Goal: Task Accomplishment & Management: Use online tool/utility

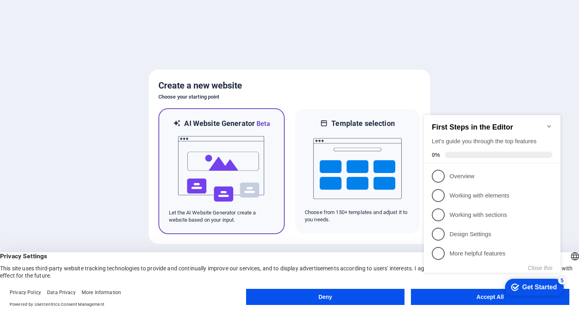
click at [226, 132] on img at bounding box center [221, 169] width 89 height 80
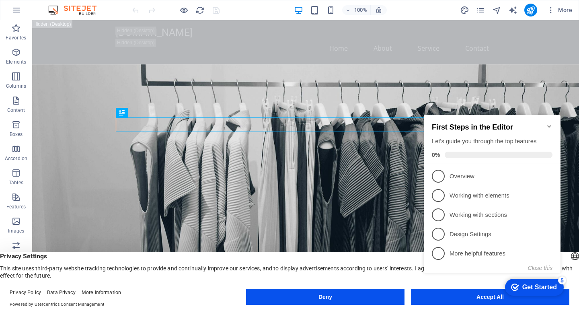
click at [444, 296] on div "checkmark Get Started 5 First Steps in the Editor Let's guide you through the t…" at bounding box center [494, 201] width 146 height 196
click at [550, 125] on icon "Minimize checklist" at bounding box center [549, 126] width 6 height 6
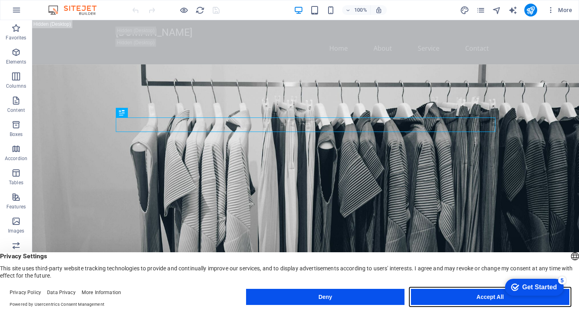
click at [486, 298] on button "Accept All" at bounding box center [490, 297] width 159 height 16
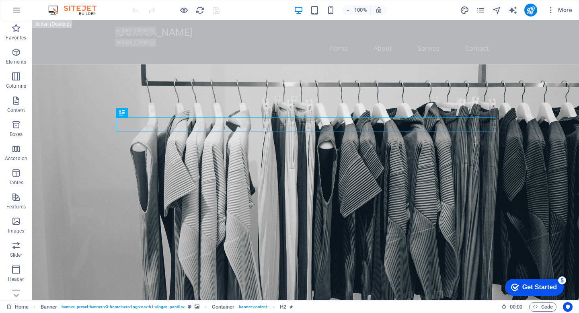
click at [519, 287] on div "checkmark Get Started 5" at bounding box center [534, 287] width 46 height 8
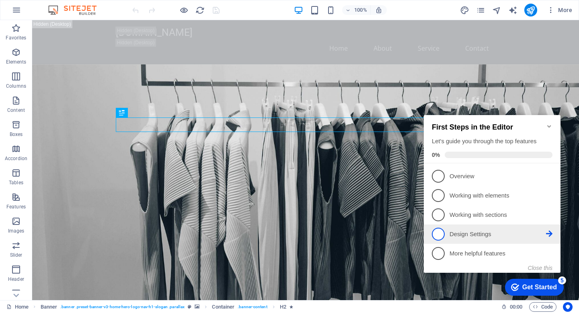
click at [440, 235] on span "4" at bounding box center [438, 234] width 13 height 13
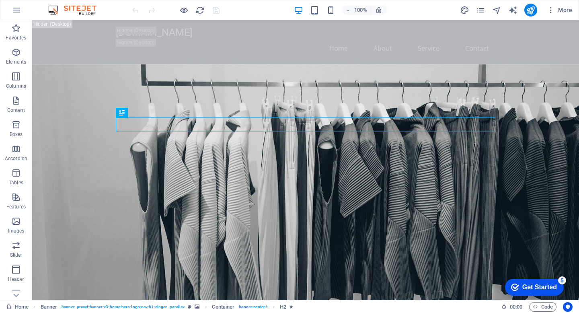
click at [544, 286] on div "Get Started" at bounding box center [540, 287] width 35 height 7
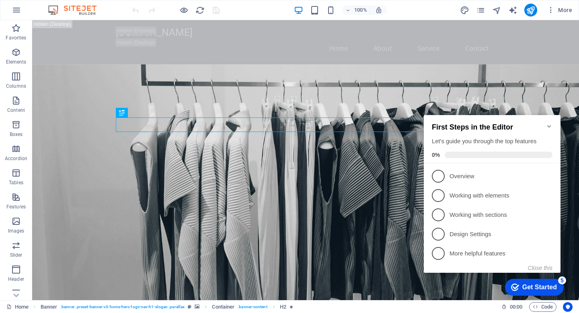
click at [549, 125] on icon "Minimize checklist" at bounding box center [550, 126] width 4 height 2
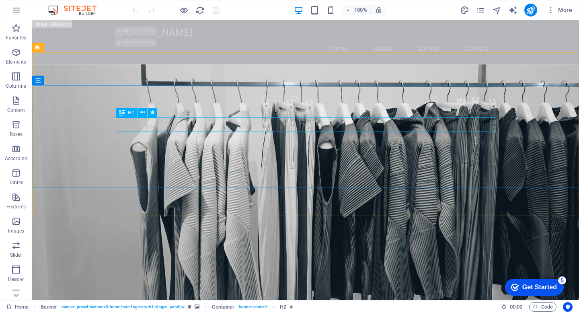
click at [122, 113] on icon at bounding box center [122, 113] width 6 height 10
click at [143, 113] on icon at bounding box center [142, 112] width 4 height 8
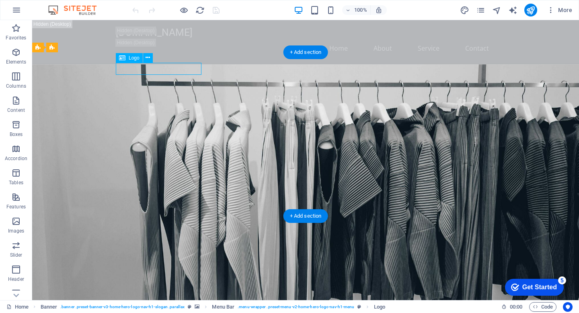
drag, startPoint x: 138, startPoint y: 67, endPoint x: 114, endPoint y: 64, distance: 23.6
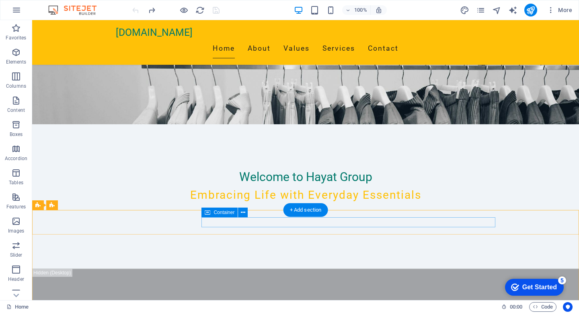
scroll to position [33, 0]
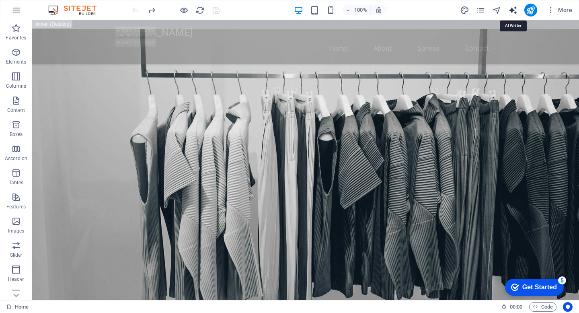
click at [515, 12] on icon "text_generator" at bounding box center [513, 10] width 9 height 9
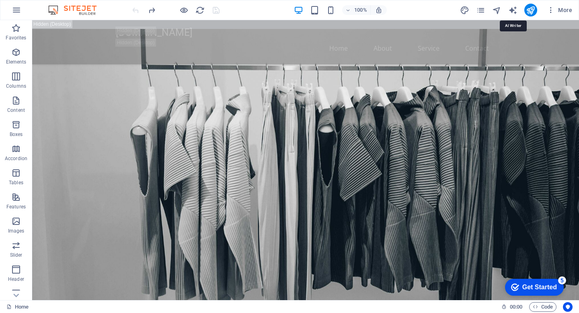
select select "English"
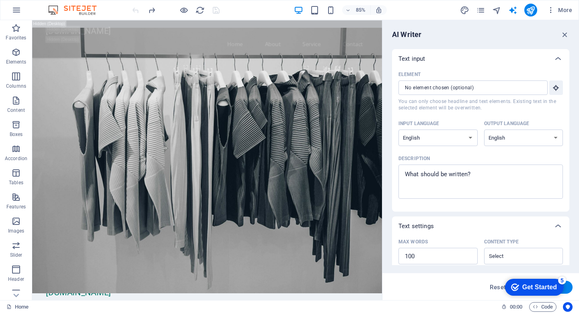
scroll to position [0, 0]
click at [565, 36] on icon "button" at bounding box center [565, 34] width 9 height 9
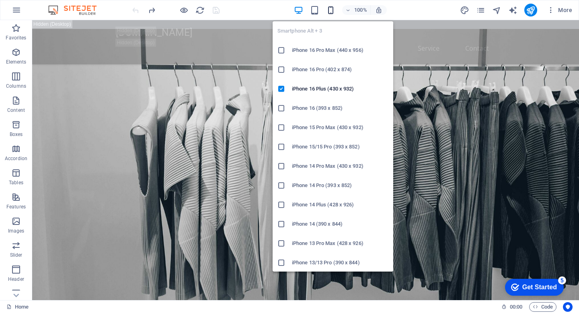
click at [330, 12] on icon "button" at bounding box center [330, 10] width 9 height 9
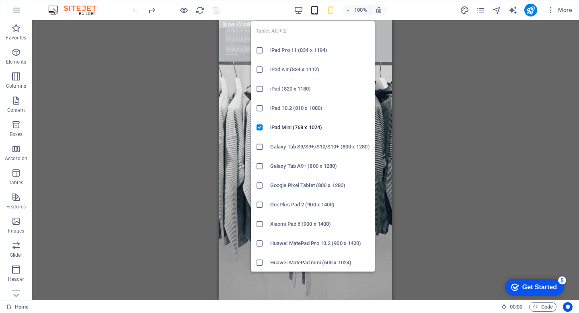
click at [313, 10] on icon "button" at bounding box center [314, 10] width 9 height 9
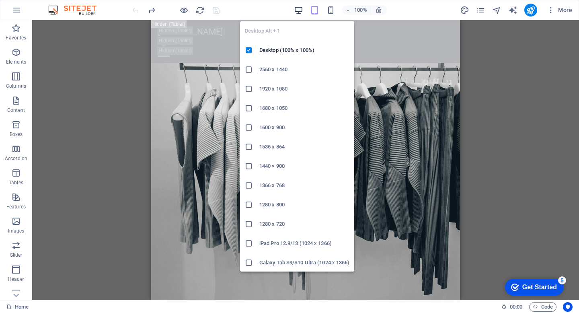
click at [302, 10] on icon "button" at bounding box center [298, 10] width 9 height 9
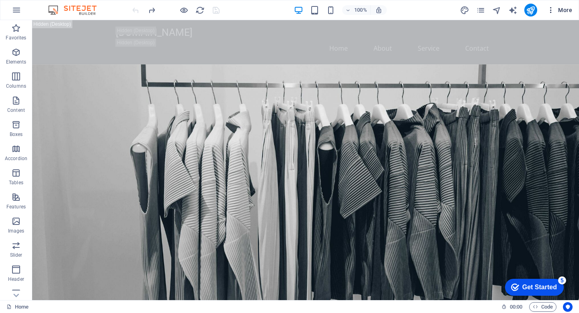
click at [566, 8] on span "More" at bounding box center [559, 10] width 25 height 8
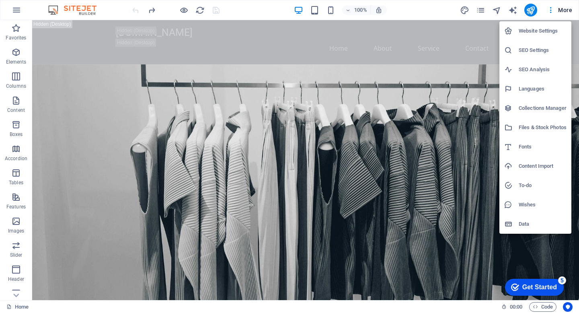
click at [427, 118] on div at bounding box center [289, 156] width 579 height 313
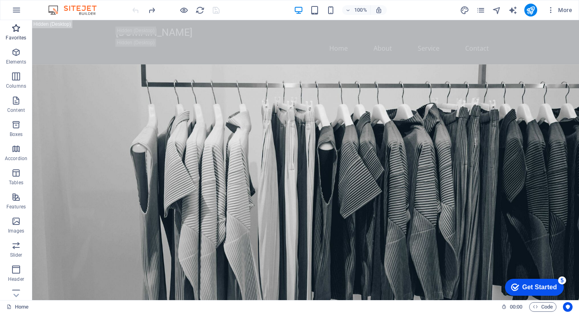
click at [18, 30] on icon "button" at bounding box center [16, 28] width 10 height 10
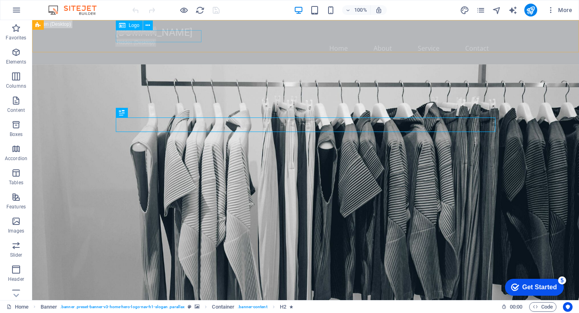
click at [123, 25] on icon at bounding box center [122, 26] width 6 height 10
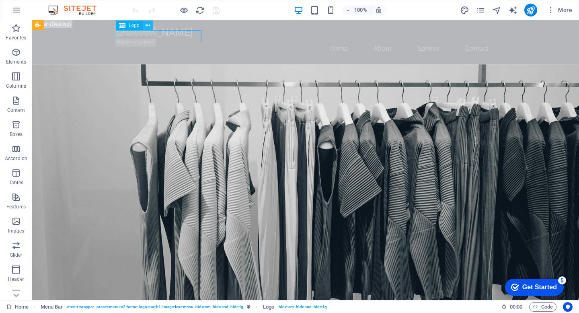
click at [148, 26] on icon at bounding box center [148, 25] width 4 height 8
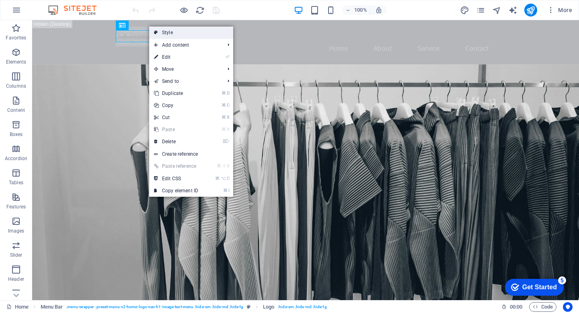
click at [165, 31] on link "Style" at bounding box center [191, 33] width 84 height 12
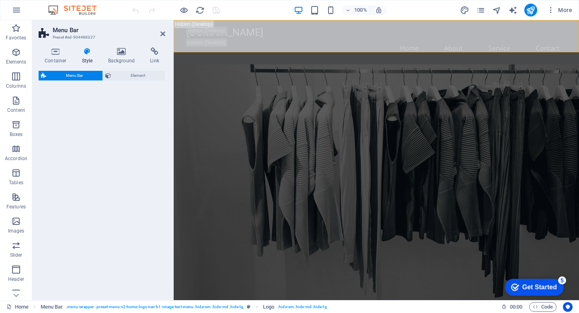
select select "rem"
select select "preset-menu-v2-home-logo-nav-h1-image-text-menu"
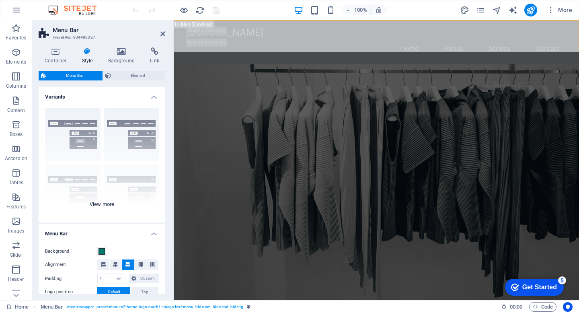
scroll to position [37, 0]
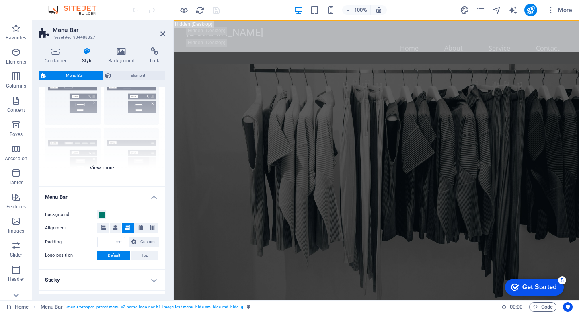
click at [99, 168] on div "Border Centered Default Fixed Loki Trigger Wide XXL" at bounding box center [102, 125] width 127 height 121
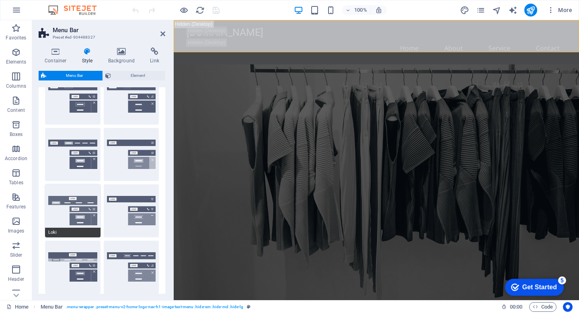
scroll to position [0, 0]
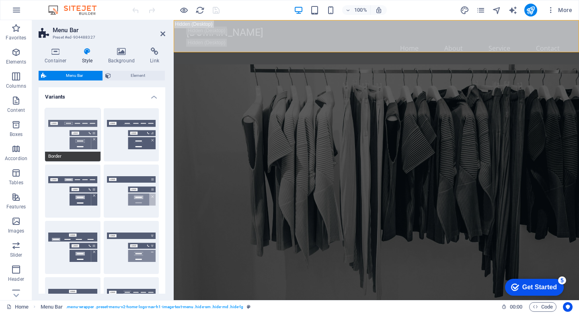
click at [75, 118] on button "Border" at bounding box center [73, 134] width 56 height 53
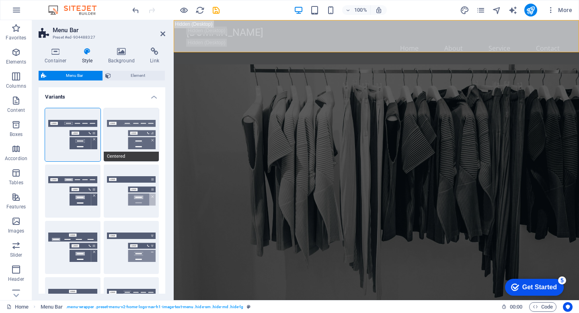
click at [126, 139] on button "Centered" at bounding box center [132, 134] width 56 height 53
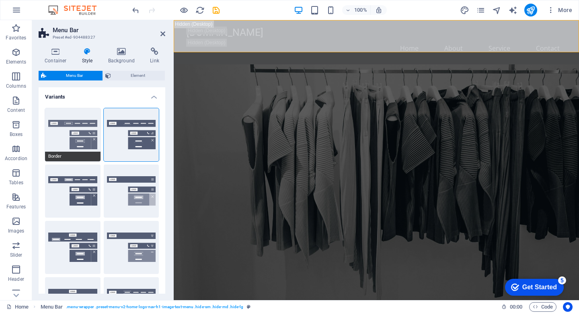
click at [55, 124] on button "Border" at bounding box center [73, 134] width 56 height 53
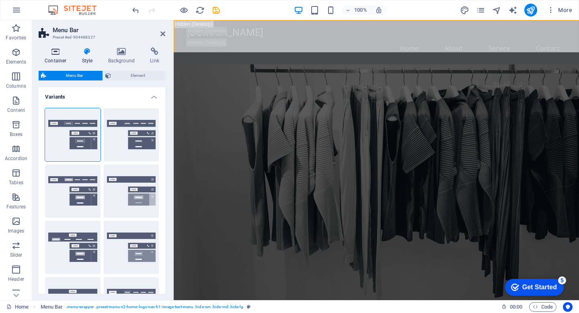
click at [56, 57] on h4 "Container" at bounding box center [57, 55] width 37 height 17
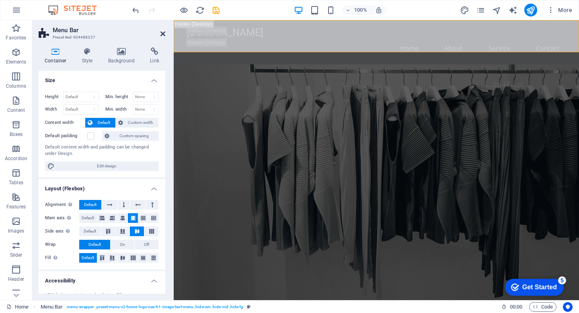
click at [163, 35] on icon at bounding box center [163, 34] width 5 height 6
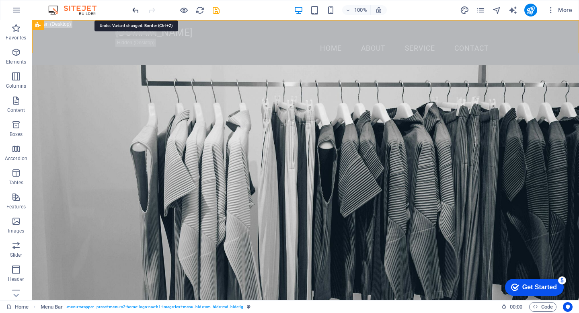
click at [133, 11] on icon "undo" at bounding box center [135, 10] width 9 height 9
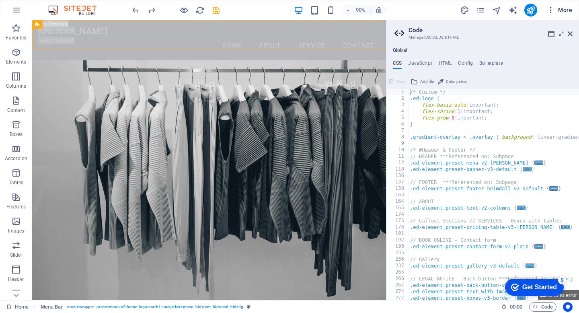
click at [554, 10] on icon "button" at bounding box center [551, 10] width 8 height 8
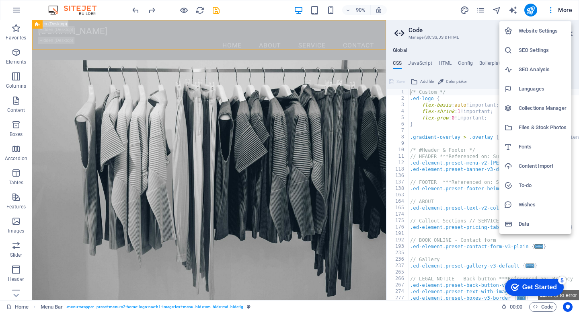
click at [297, 170] on div at bounding box center [289, 156] width 579 height 313
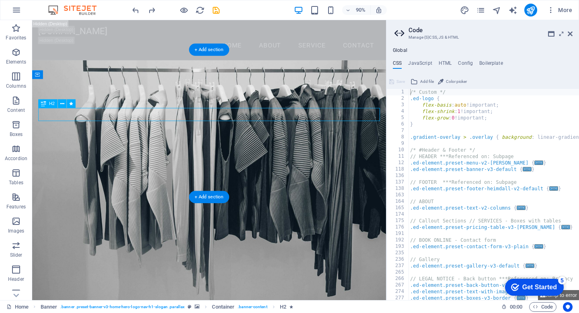
click at [52, 104] on span "H2" at bounding box center [52, 104] width 6 height 4
click at [43, 103] on icon at bounding box center [43, 103] width 5 height 9
click at [571, 34] on icon at bounding box center [570, 34] width 5 height 6
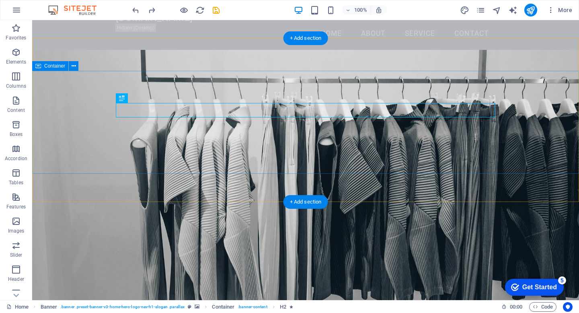
scroll to position [9, 0]
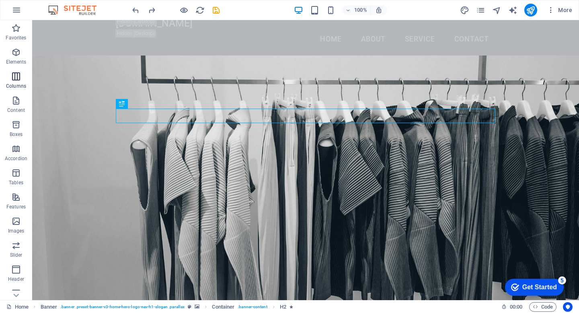
click at [21, 78] on span "Columns" at bounding box center [16, 81] width 32 height 19
click at [13, 72] on icon "button" at bounding box center [16, 77] width 10 height 10
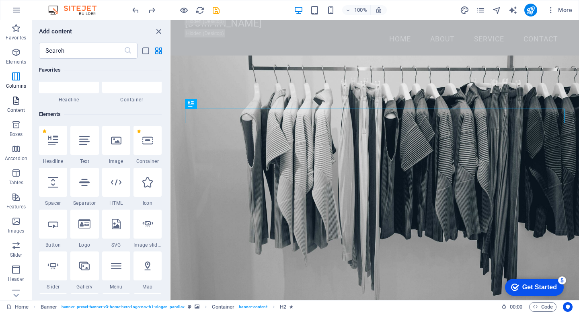
click at [17, 97] on icon "button" at bounding box center [16, 101] width 10 height 10
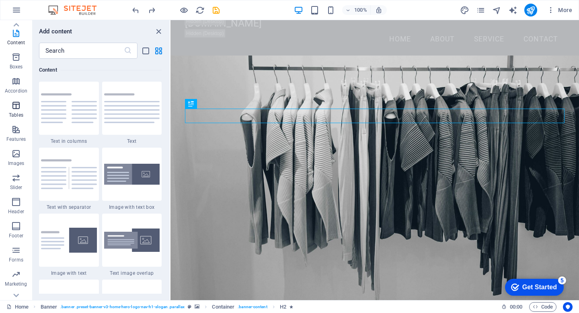
scroll to position [82, 0]
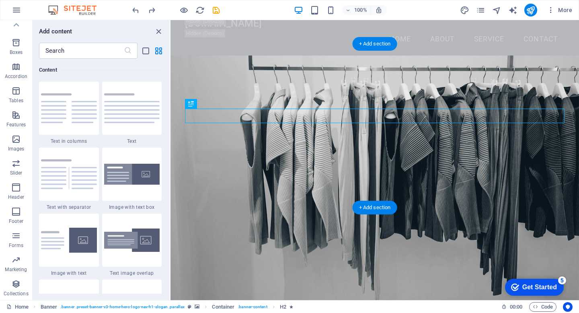
click at [256, 184] on figure at bounding box center [375, 196] width 409 height 280
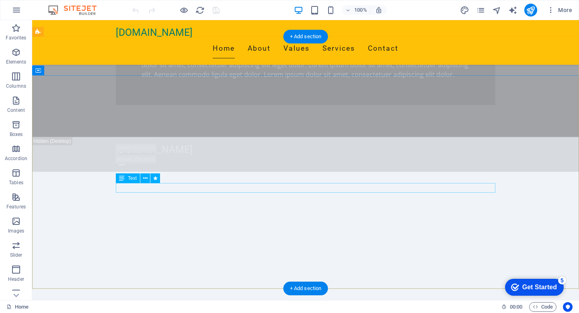
scroll to position [1002, 0]
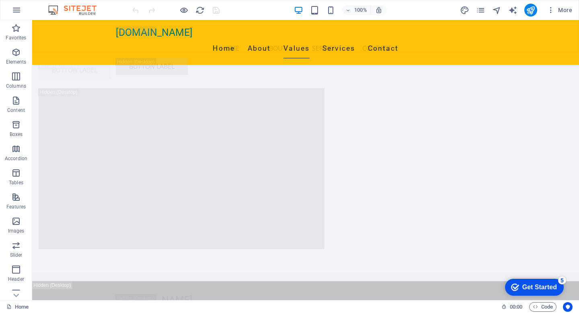
click at [338, 39] on nav "Home About Service Contact" at bounding box center [306, 48] width 380 height 19
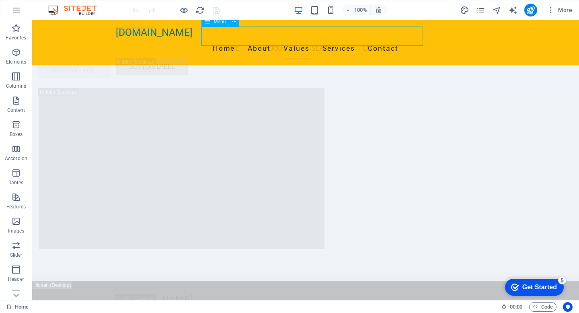
scroll to position [2325, 0]
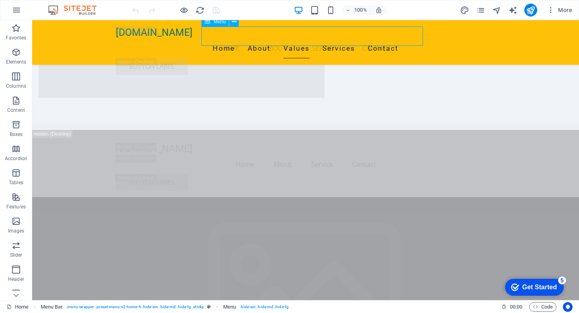
click at [386, 39] on nav "Home About Service Contact" at bounding box center [306, 48] width 380 height 19
click at [467, 8] on icon "design" at bounding box center [464, 10] width 9 height 9
click at [469, 25] on div "Home Favorites Elements Columns Content Boxes Accordion Tables Features Images …" at bounding box center [289, 160] width 579 height 280
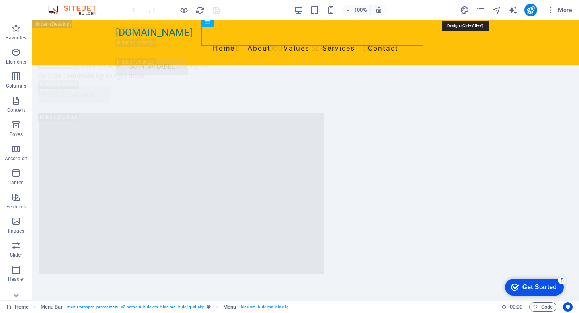
select select "px"
select select "200"
select select "px"
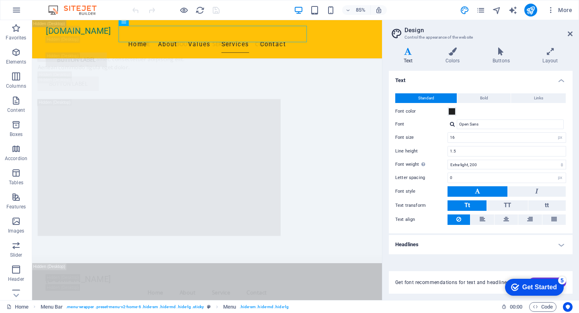
scroll to position [2461, 0]
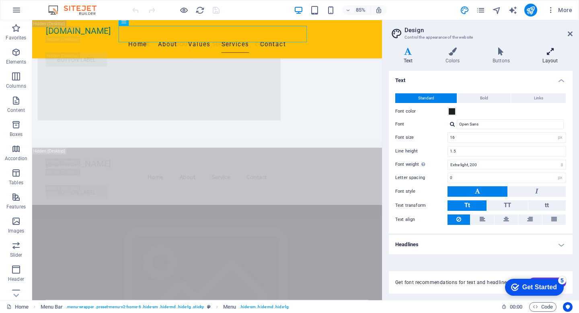
click at [550, 50] on icon at bounding box center [550, 51] width 45 height 8
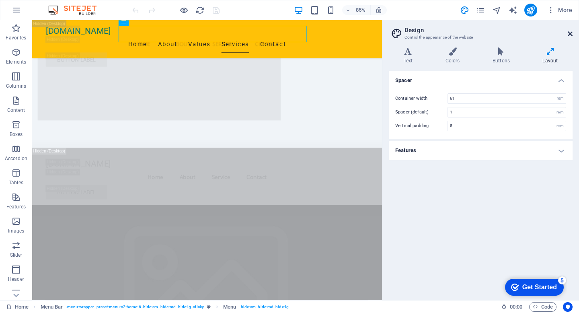
drag, startPoint x: 570, startPoint y: 32, endPoint x: 539, endPoint y: 16, distance: 35.4
click at [570, 32] on icon at bounding box center [570, 34] width 5 height 6
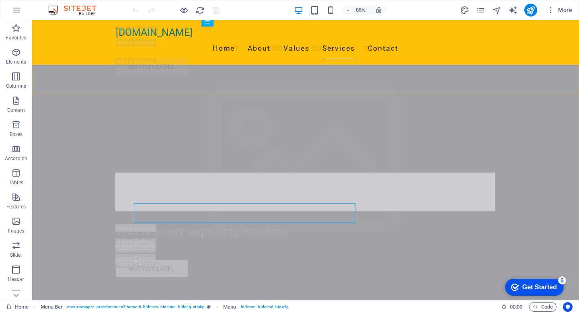
click at [571, 37] on div "[DOMAIN_NAME] Menu Home About Service Contact Button label" at bounding box center [305, 50] width 547 height 61
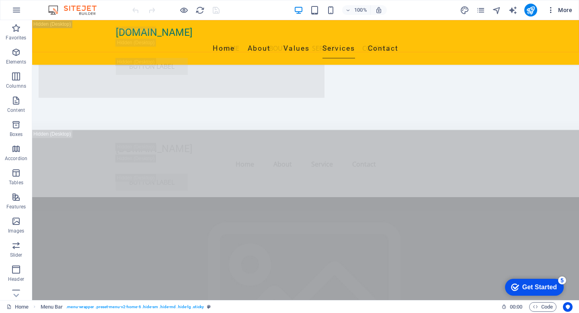
click at [552, 11] on icon "button" at bounding box center [551, 10] width 8 height 8
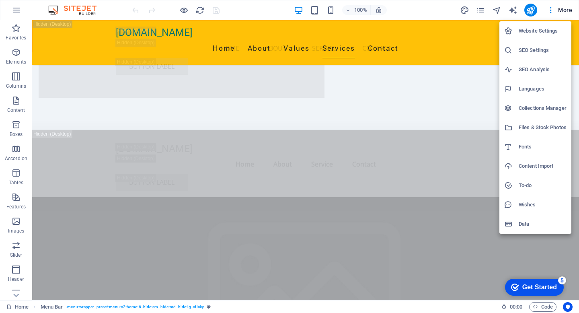
click at [563, 9] on div at bounding box center [289, 156] width 579 height 313
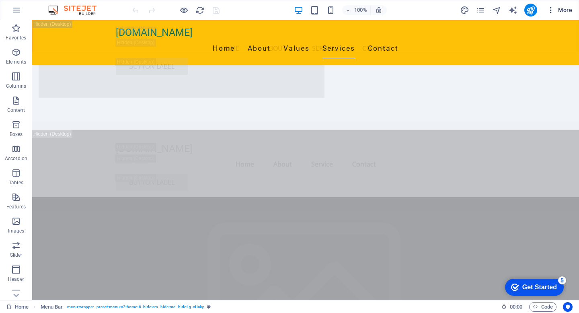
click at [551, 11] on icon "button" at bounding box center [551, 10] width 8 height 8
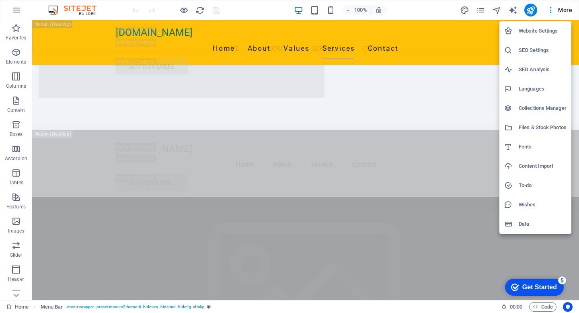
click at [528, 32] on h6 "Website Settings" at bounding box center [543, 31] width 48 height 10
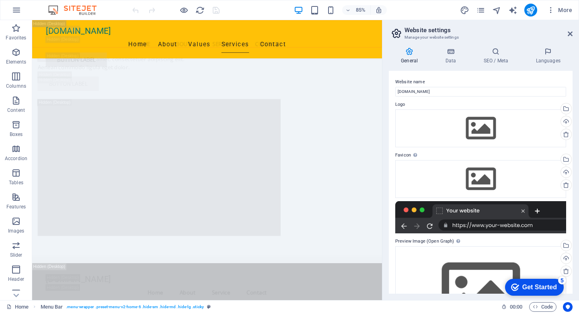
scroll to position [2461, 0]
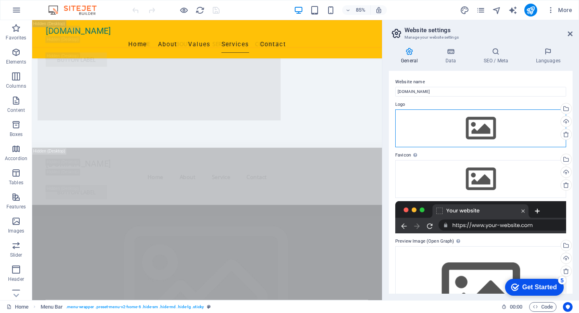
click at [488, 133] on div "Drag files here, click to choose files or select files from Files or our free s…" at bounding box center [480, 128] width 171 height 38
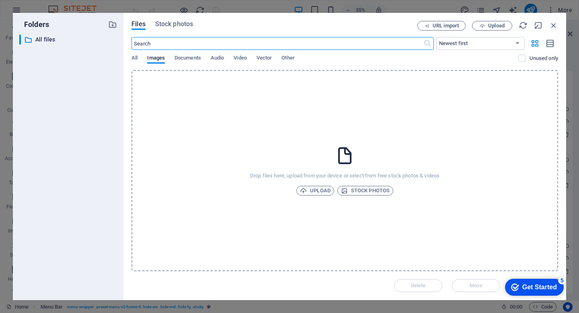
scroll to position [3947, 0]
click at [322, 191] on span "Upload" at bounding box center [315, 191] width 31 height 10
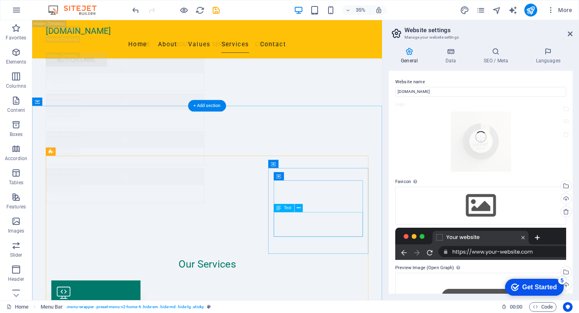
scroll to position [2510, 0]
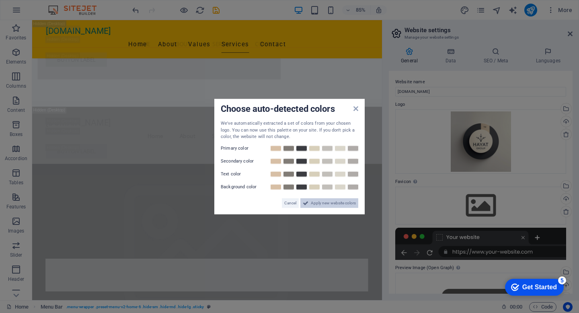
click at [324, 205] on span "Apply new website colors" at bounding box center [333, 203] width 45 height 10
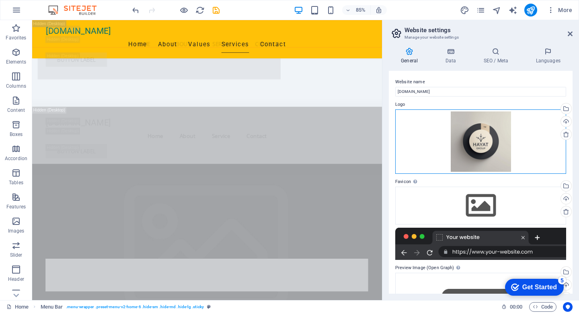
click at [458, 154] on div "Drag files here, click to choose files or select files from Files or our free s…" at bounding box center [480, 141] width 171 height 64
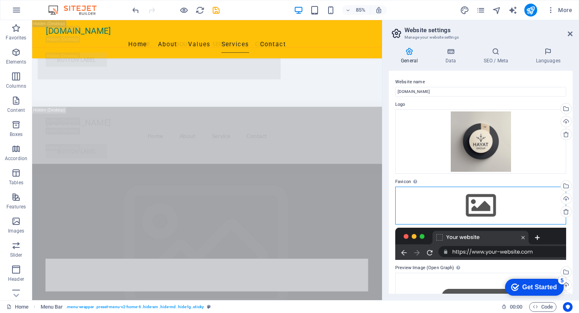
click at [482, 202] on div "Drag files here, click to choose files or select files from Files or our free s…" at bounding box center [480, 206] width 171 height 38
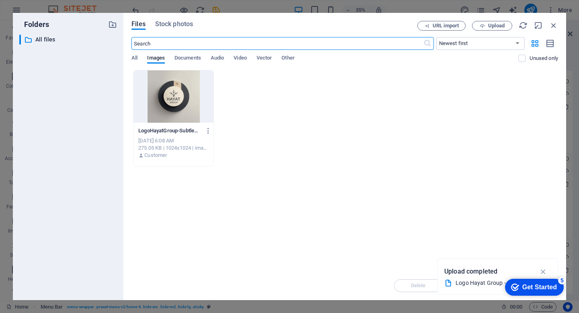
scroll to position [3996, 0]
click at [180, 100] on div at bounding box center [174, 96] width 80 height 52
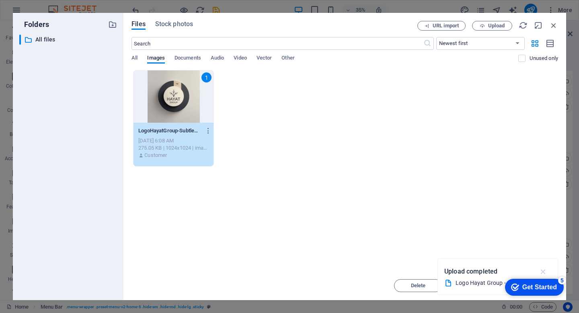
click at [542, 272] on icon "button" at bounding box center [543, 271] width 9 height 9
click at [205, 76] on div "1" at bounding box center [207, 77] width 10 height 10
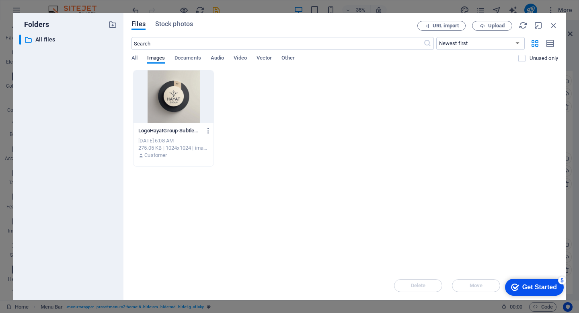
click at [185, 142] on div "[DATE] 6:08 AM" at bounding box center [173, 140] width 70 height 7
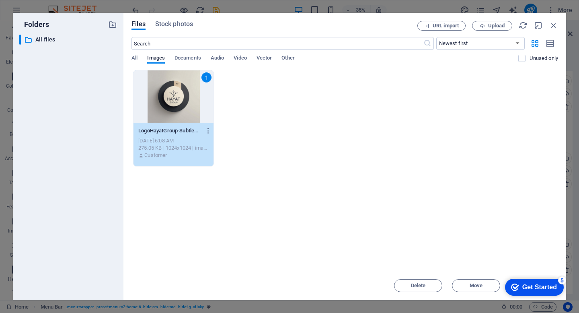
click at [208, 75] on div "1" at bounding box center [207, 77] width 10 height 10
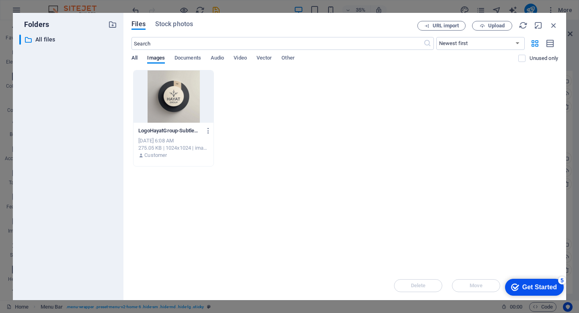
click at [137, 57] on span "All" at bounding box center [135, 58] width 6 height 11
click at [155, 60] on span "Images" at bounding box center [156, 58] width 18 height 11
click at [554, 25] on icon "button" at bounding box center [554, 25] width 9 height 9
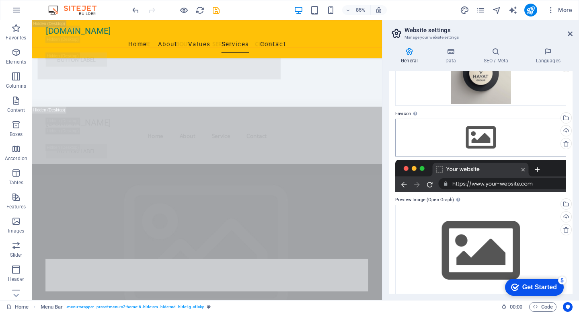
scroll to position [78, 0]
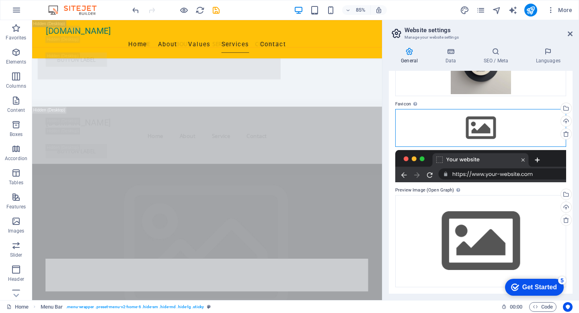
click at [483, 125] on div "Drag files here, click to choose files or select files from Files or our free s…" at bounding box center [480, 128] width 171 height 38
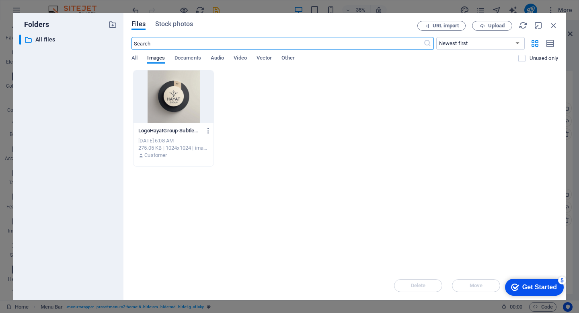
scroll to position [3996, 0]
click at [183, 108] on div at bounding box center [174, 96] width 80 height 52
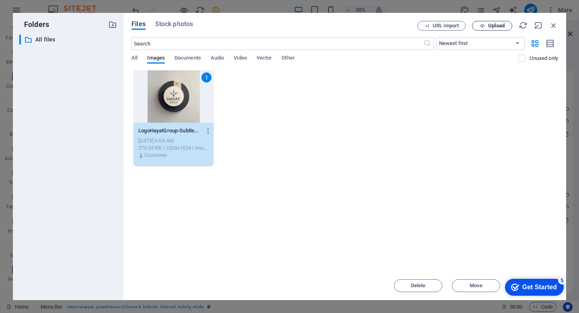
click at [492, 27] on span "Upload" at bounding box center [496, 25] width 16 height 5
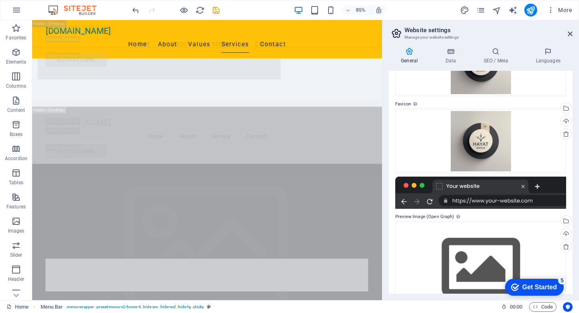
scroll to position [104, 0]
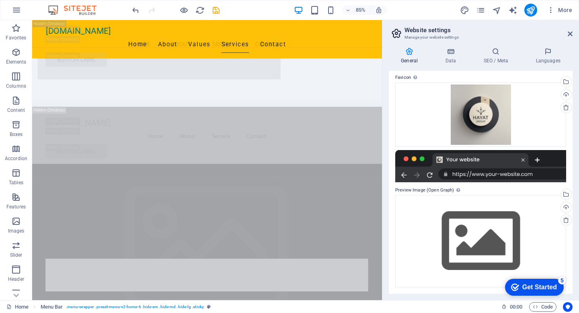
click at [491, 163] on div at bounding box center [480, 166] width 171 height 32
click at [463, 174] on div at bounding box center [480, 166] width 171 height 32
click at [465, 161] on div at bounding box center [480, 166] width 171 height 32
click at [480, 242] on div "Drag files here, click to choose files or select files from Files or our free s…" at bounding box center [480, 241] width 171 height 92
click at [488, 231] on body "[DOMAIN_NAME] Home Favorites Elements Columns Content Boxes Accordion Tables Fe…" at bounding box center [289, 156] width 579 height 313
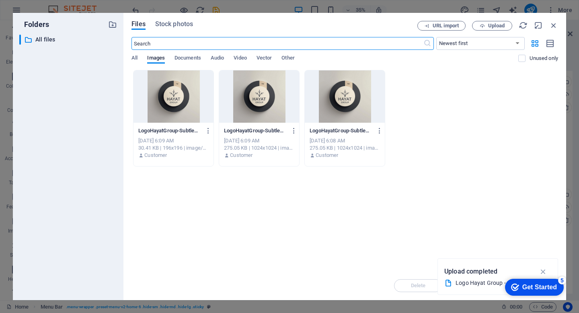
scroll to position [3996, 0]
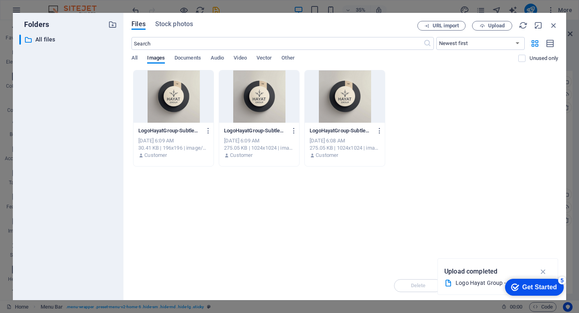
click at [175, 101] on div at bounding box center [174, 96] width 80 height 52
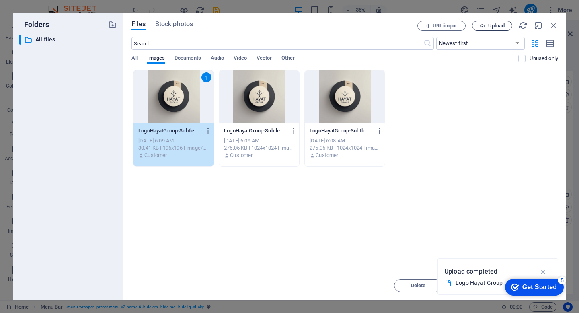
click at [495, 27] on span "Upload" at bounding box center [496, 25] width 16 height 5
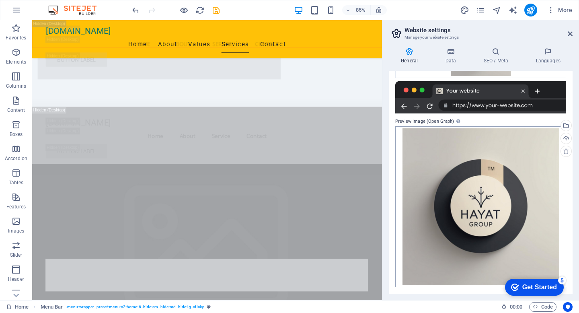
scroll to position [0, 0]
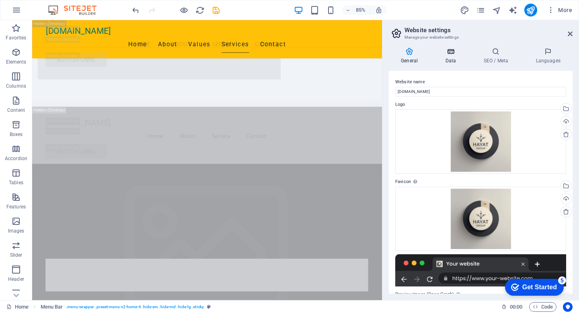
click at [450, 54] on icon at bounding box center [450, 51] width 35 height 8
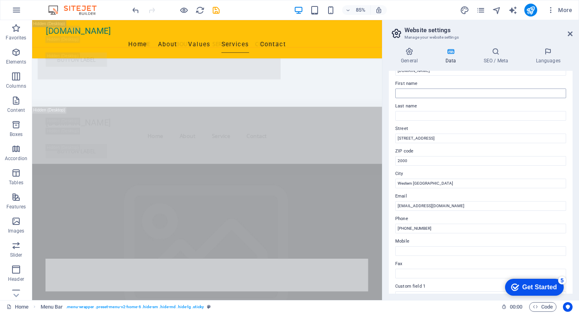
scroll to position [51, 0]
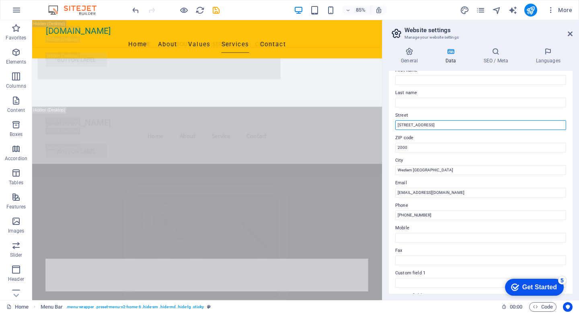
click at [430, 127] on input "[STREET_ADDRESS]" at bounding box center [480, 125] width 171 height 10
type input "1"
type input "[STREET_ADDRESS]"
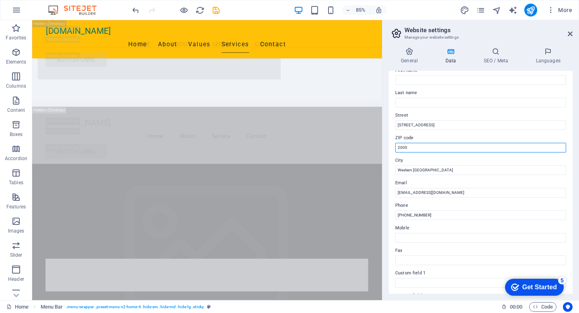
click at [420, 144] on input "2000" at bounding box center [480, 148] width 171 height 10
type input "2165"
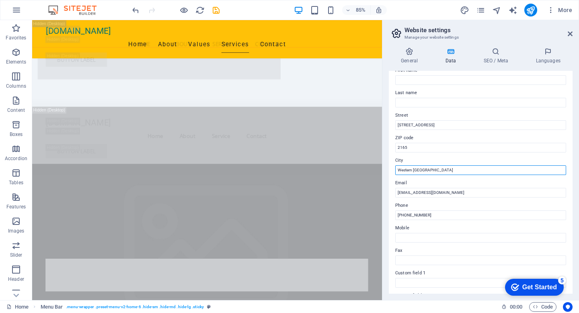
click at [424, 167] on input "Western [GEOGRAPHIC_DATA]" at bounding box center [480, 170] width 171 height 10
click at [437, 171] on input "Western [GEOGRAPHIC_DATA]" at bounding box center [480, 170] width 171 height 10
type input "W"
type input "[GEOGRAPHIC_DATA]"
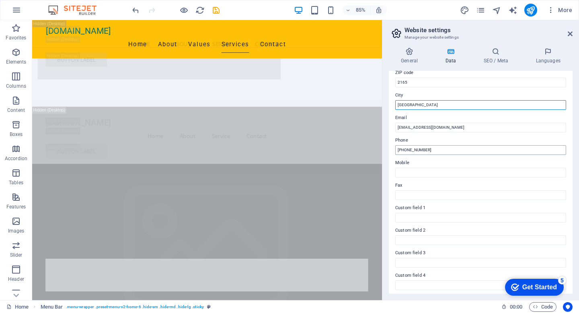
scroll to position [123, 0]
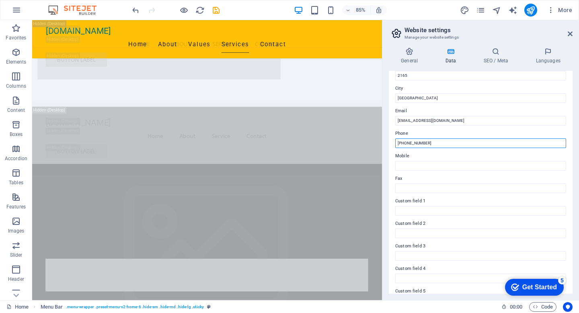
click at [439, 144] on input "[PHONE_NUMBER]" at bounding box center [480, 143] width 171 height 10
type input "("
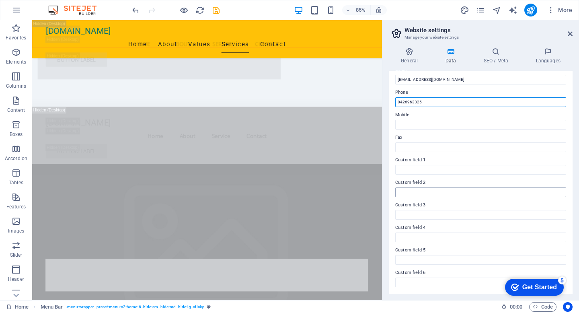
scroll to position [0, 0]
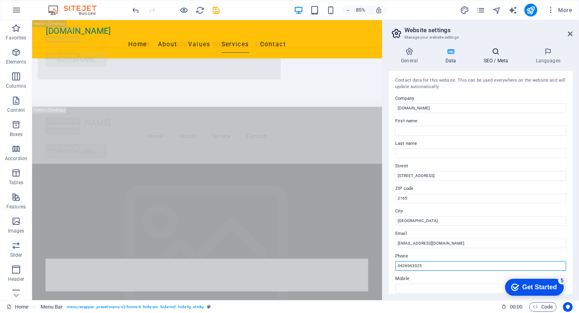
type input "0426963325"
click at [494, 58] on h4 "SEO / Meta" at bounding box center [498, 55] width 52 height 17
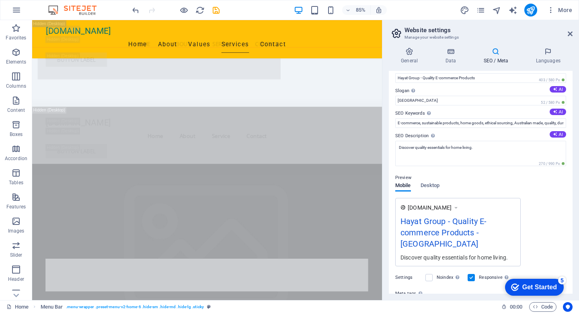
scroll to position [15, 0]
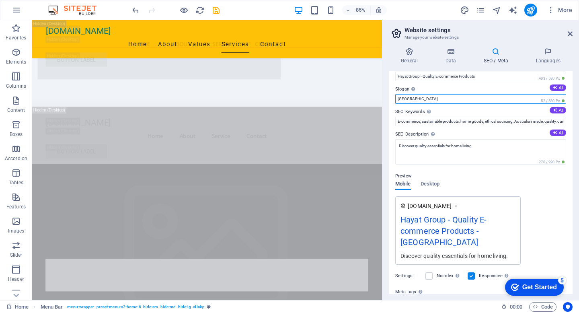
click at [414, 99] on input "[GEOGRAPHIC_DATA]" at bounding box center [480, 99] width 171 height 10
type input "B"
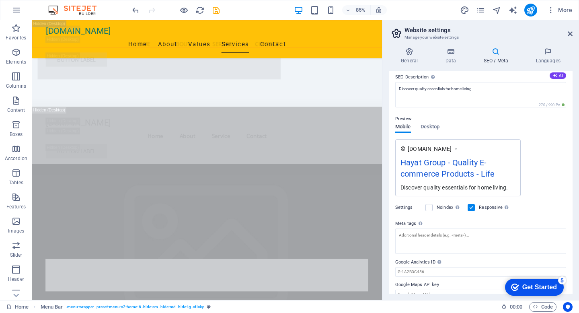
scroll to position [84, 0]
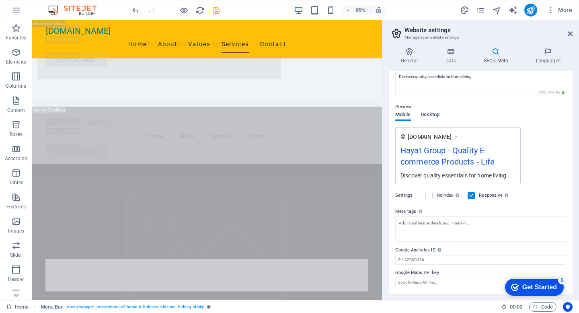
type input "Life"
click at [434, 116] on span "Desktop" at bounding box center [430, 115] width 19 height 11
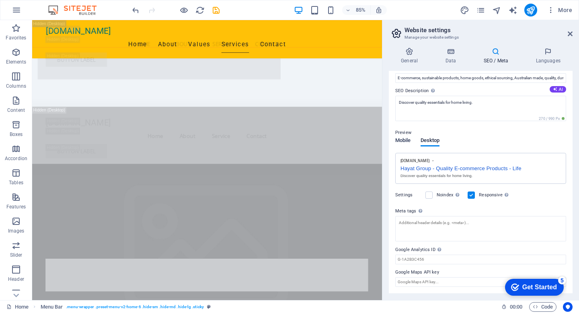
click at [408, 142] on span "Mobile" at bounding box center [403, 141] width 16 height 11
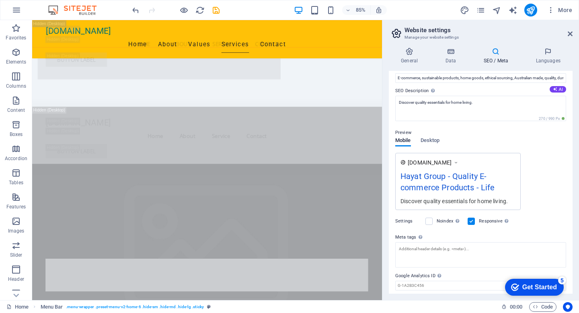
click at [499, 186] on div "Hayat Group - Quality E-commerce Products - Life" at bounding box center [458, 183] width 115 height 27
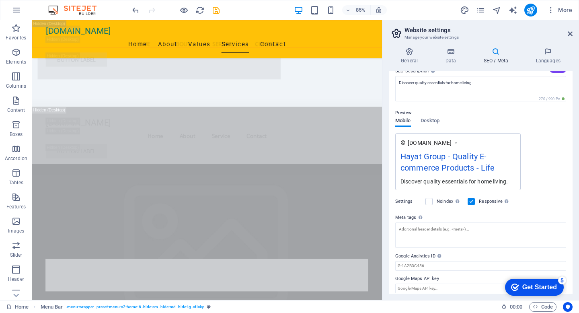
scroll to position [84, 0]
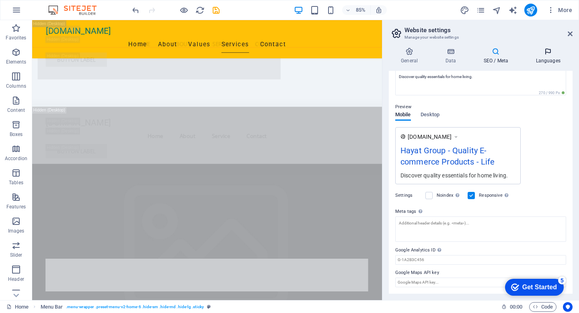
click at [551, 56] on h4 "Languages" at bounding box center [548, 55] width 49 height 17
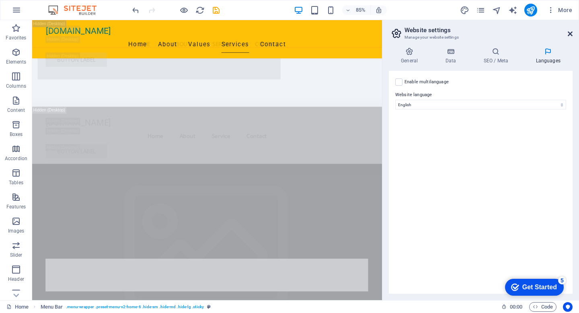
click at [570, 33] on icon at bounding box center [570, 34] width 5 height 6
click at [535, 287] on div "Get Started" at bounding box center [540, 287] width 35 height 7
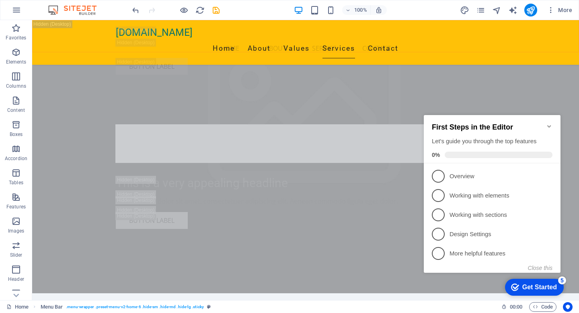
scroll to position [2374, 0]
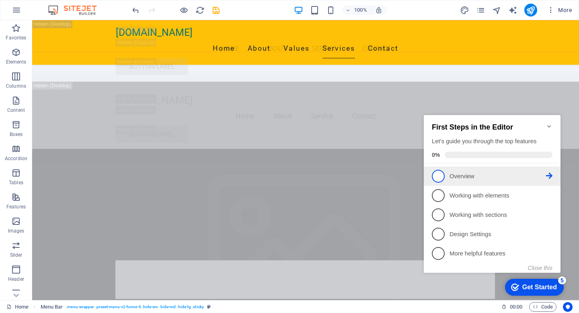
click at [440, 176] on span "1" at bounding box center [438, 176] width 13 height 13
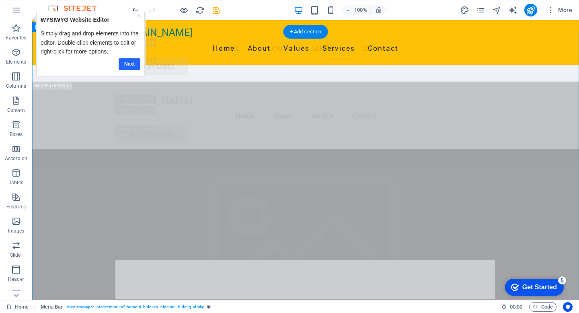
scroll to position [1488, 0]
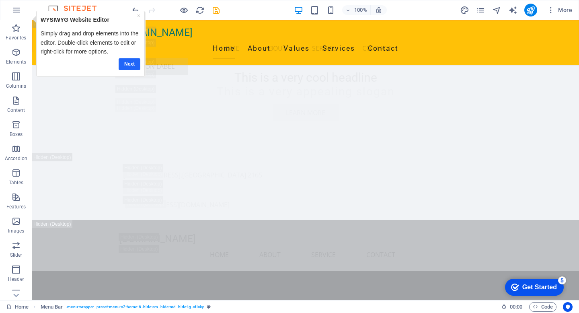
click at [132, 65] on link "Next" at bounding box center [130, 64] width 22 height 12
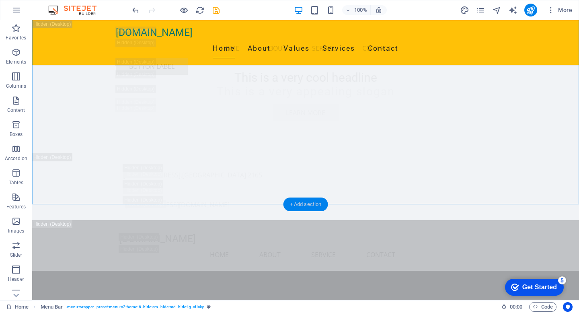
click at [300, 203] on div "+ Add section" at bounding box center [306, 205] width 45 height 14
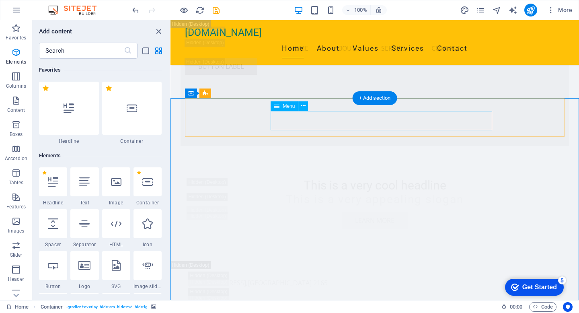
scroll to position [1408, 0]
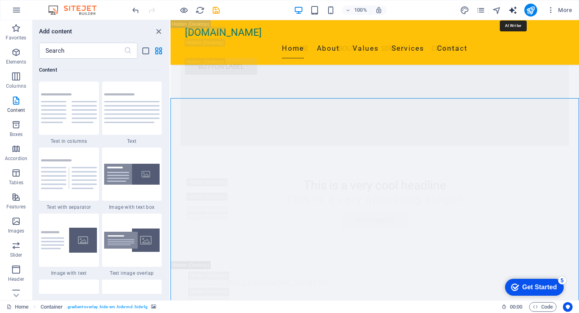
click at [513, 10] on icon "text_generator" at bounding box center [513, 10] width 9 height 9
select select "English"
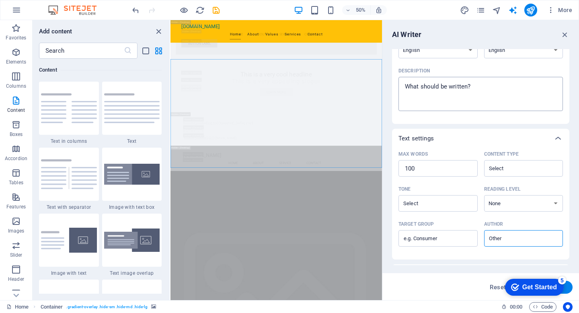
scroll to position [0, 0]
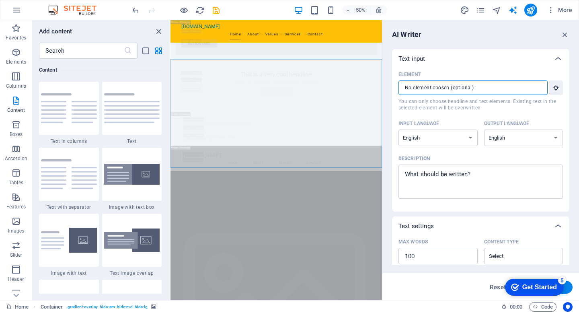
click at [529, 86] on input "Element ​ You can only choose headline and text elements. Existing text in the …" at bounding box center [471, 87] width 144 height 14
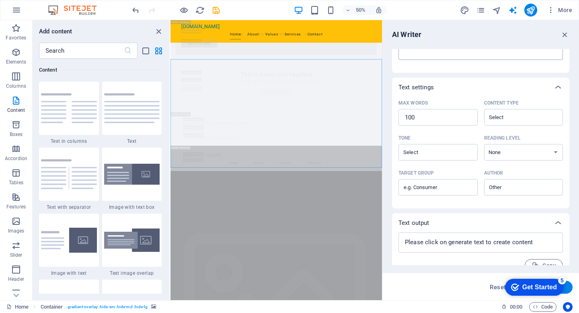
scroll to position [152, 0]
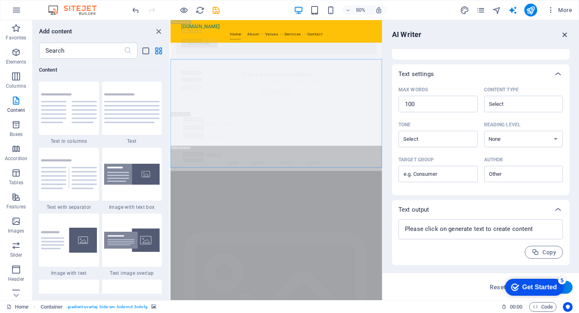
drag, startPoint x: 563, startPoint y: 35, endPoint x: 251, endPoint y: 101, distance: 319.3
click at [563, 35] on icon "button" at bounding box center [565, 34] width 9 height 9
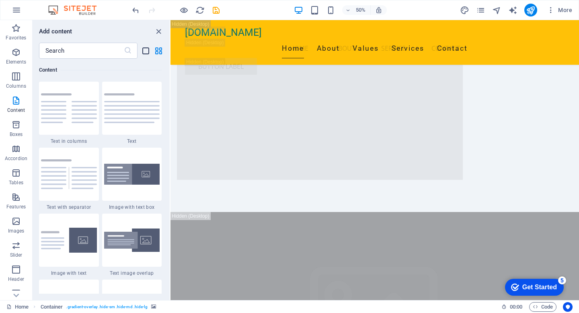
scroll to position [1418, 0]
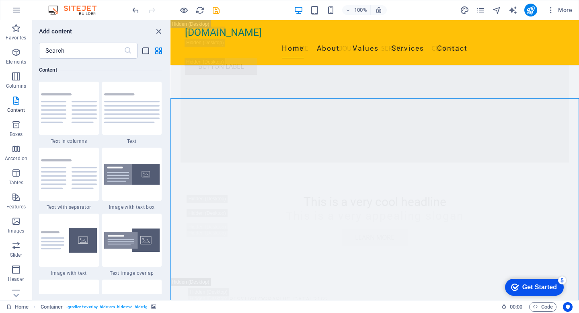
click at [148, 52] on icon "list-view" at bounding box center [145, 50] width 9 height 9
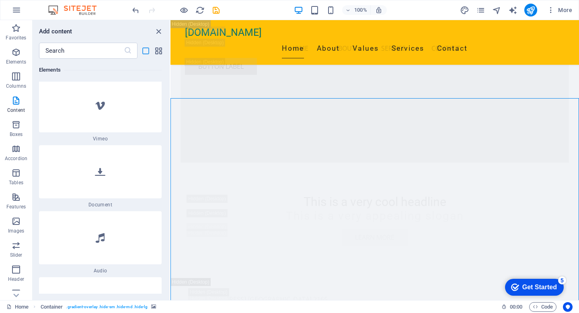
scroll to position [4195, 0]
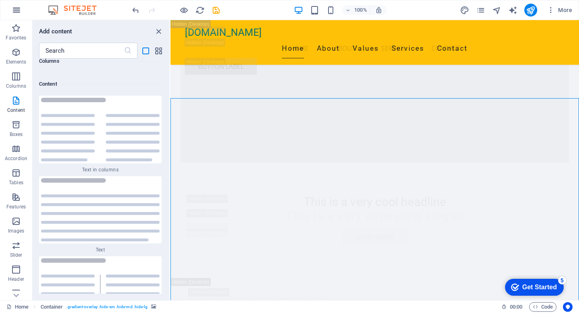
click at [16, 8] on icon "button" at bounding box center [17, 10] width 10 height 10
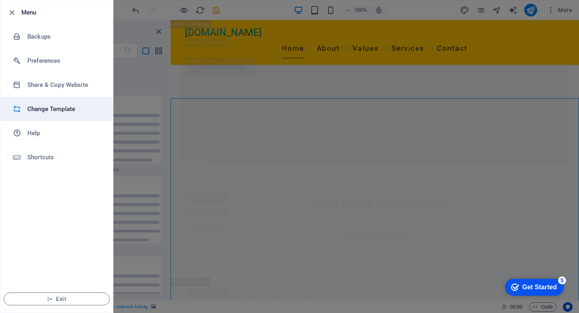
click at [21, 109] on icon at bounding box center [17, 109] width 8 height 8
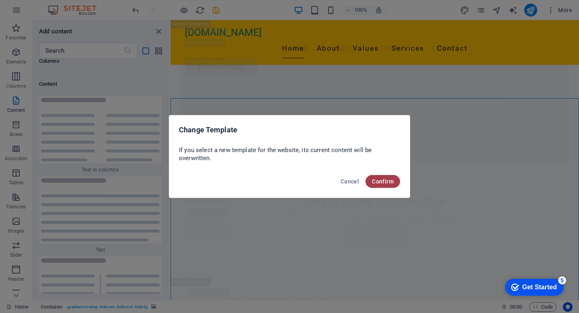
click at [375, 181] on span "Confirm" at bounding box center [383, 181] width 22 height 6
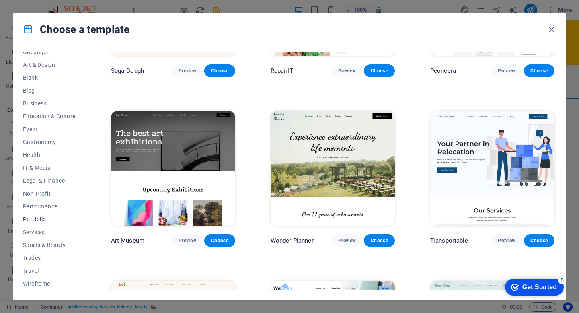
scroll to position [0, 0]
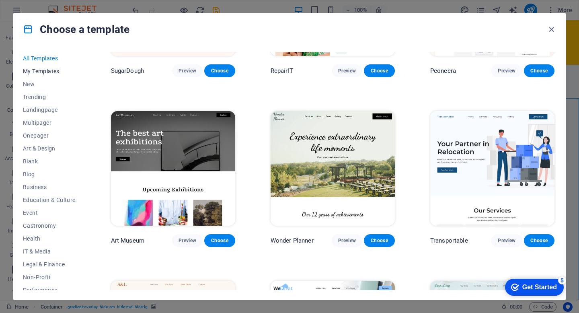
click at [46, 73] on span "My Templates" at bounding box center [49, 71] width 53 height 6
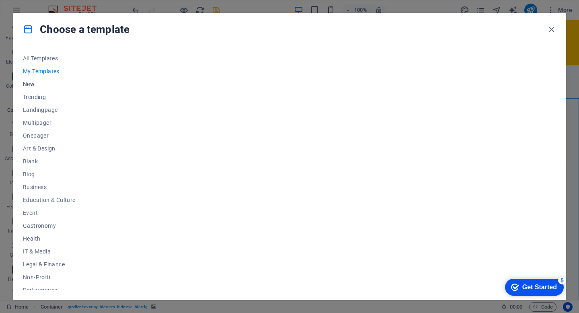
click at [31, 83] on span "New" at bounding box center [49, 84] width 53 height 6
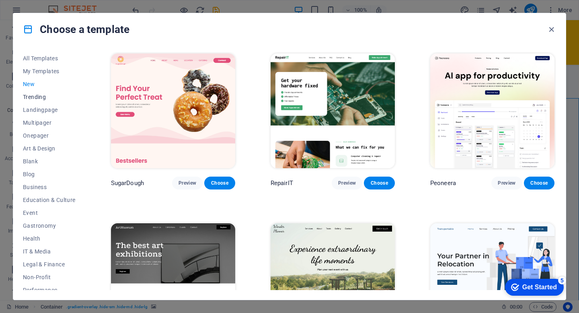
click at [37, 97] on span "Trending" at bounding box center [49, 97] width 53 height 6
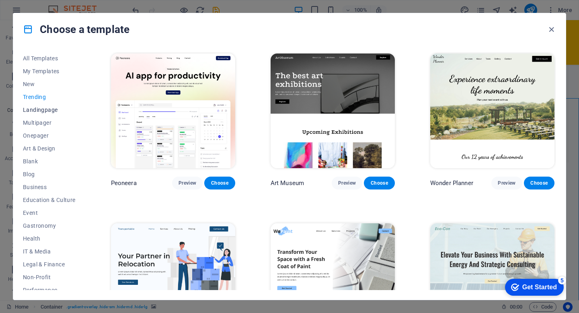
click at [39, 110] on span "Landingpage" at bounding box center [49, 110] width 53 height 6
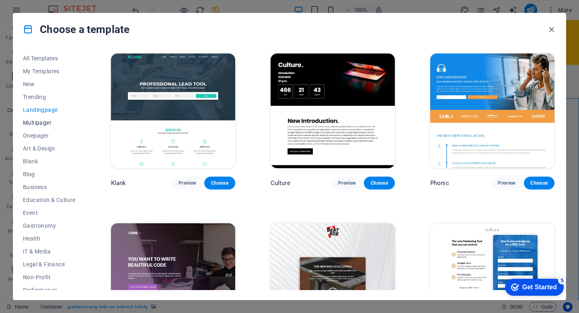
click at [39, 124] on span "Multipager" at bounding box center [49, 122] width 53 height 6
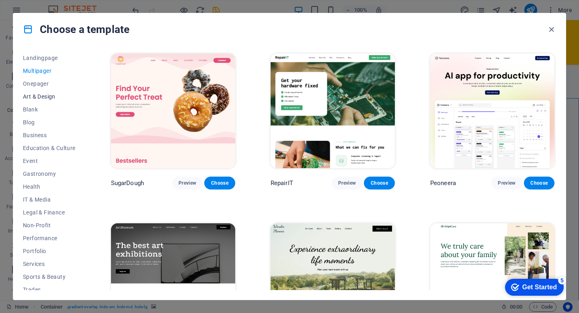
scroll to position [68, 0]
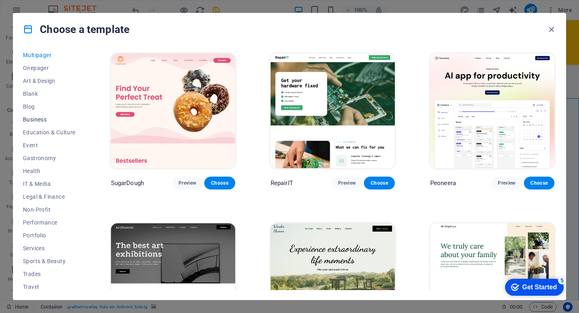
click at [37, 119] on span "Business" at bounding box center [49, 119] width 53 height 6
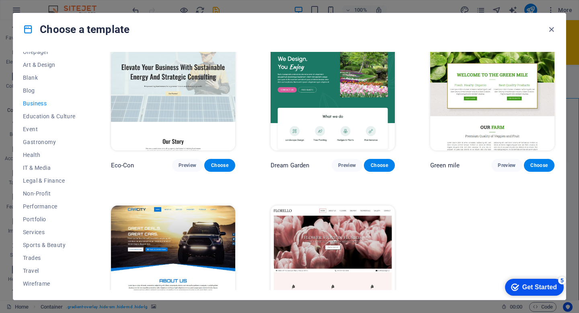
scroll to position [0, 0]
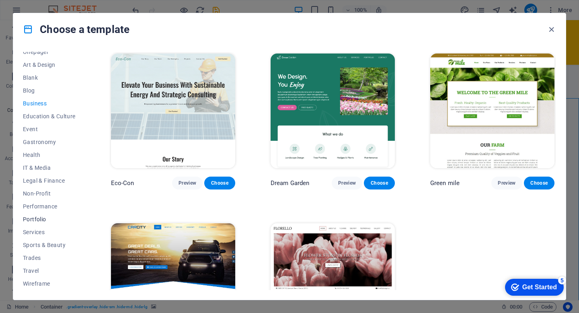
click at [37, 218] on span "Portfolio" at bounding box center [49, 219] width 53 height 6
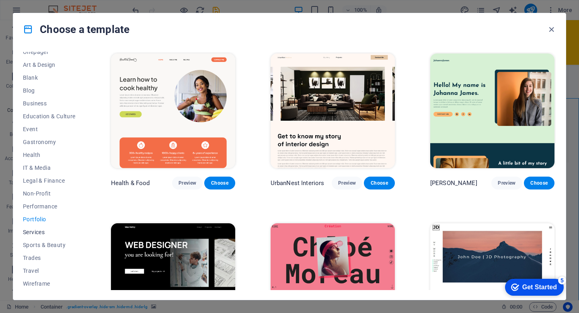
click at [37, 232] on span "Services" at bounding box center [49, 232] width 53 height 6
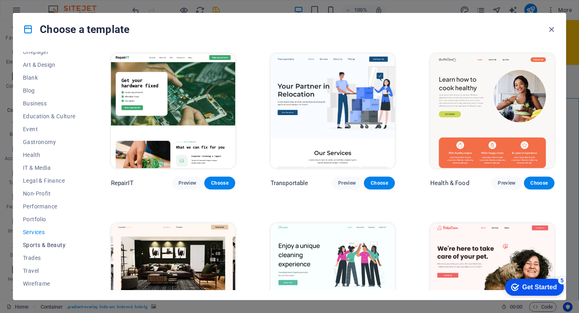
click at [37, 244] on span "Sports & Beauty" at bounding box center [49, 245] width 53 height 6
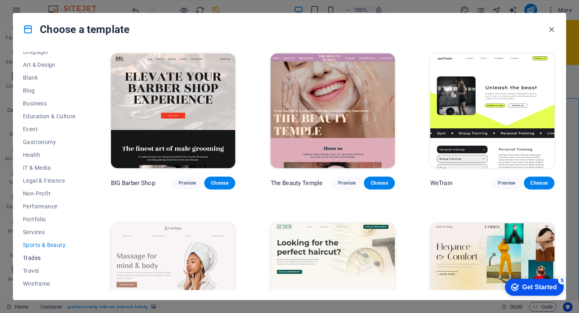
click at [35, 255] on span "Trades" at bounding box center [49, 258] width 53 height 6
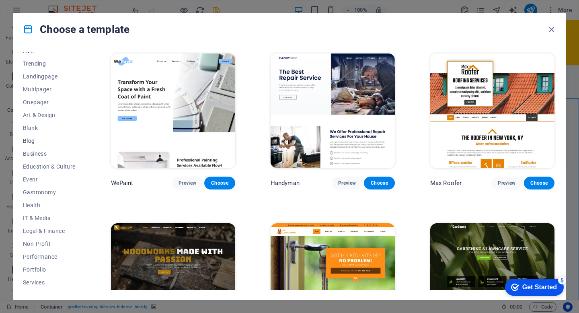
scroll to position [34, 0]
click at [30, 128] on span "Blank" at bounding box center [49, 127] width 53 height 6
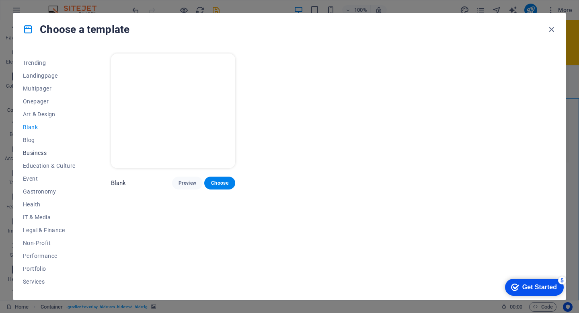
click at [35, 151] on span "Business" at bounding box center [49, 153] width 53 height 6
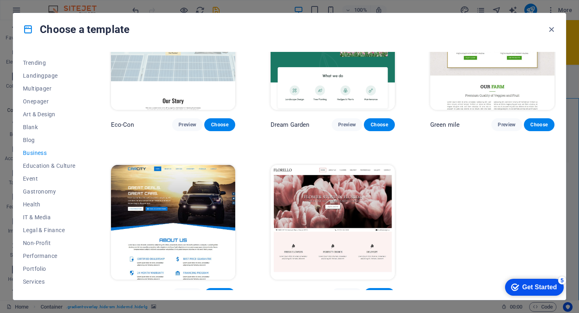
scroll to position [67, 0]
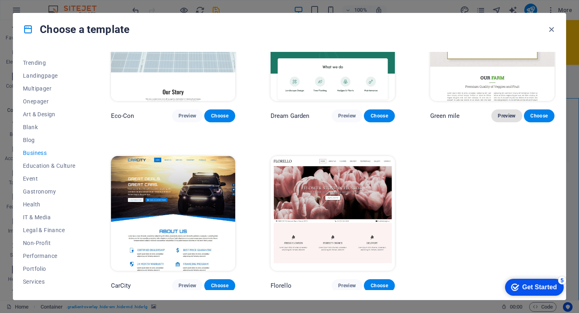
click at [501, 115] on span "Preview" at bounding box center [507, 116] width 18 height 6
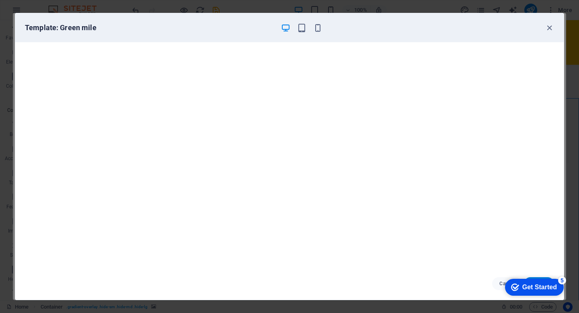
scroll to position [2, 0]
click at [550, 26] on icon "button" at bounding box center [549, 27] width 9 height 9
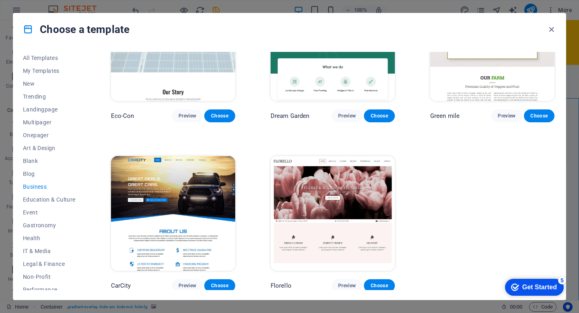
scroll to position [0, 0]
click at [34, 99] on span "Trending" at bounding box center [49, 97] width 53 height 6
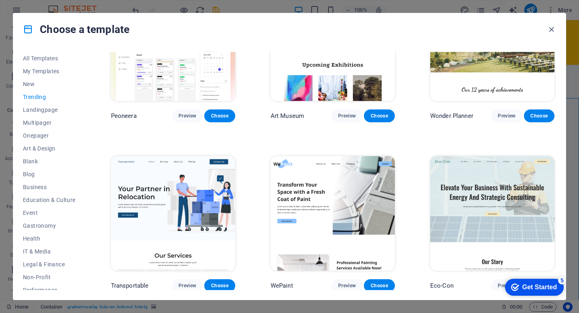
scroll to position [236, 0]
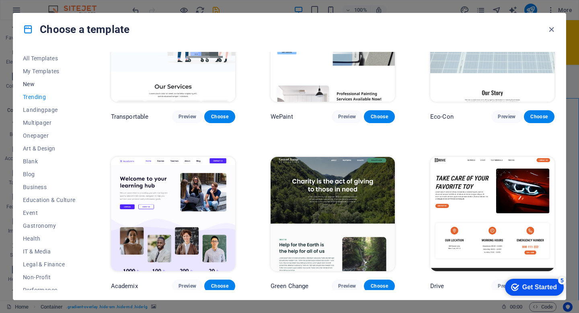
click at [31, 82] on span "New" at bounding box center [49, 84] width 53 height 6
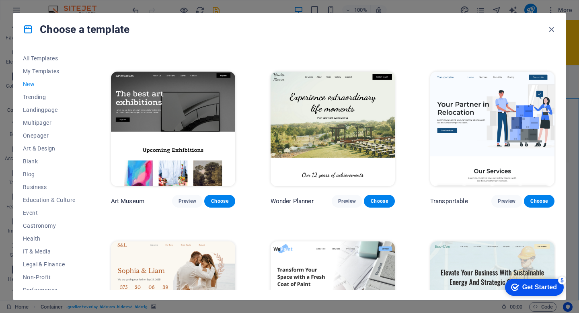
scroll to position [0, 0]
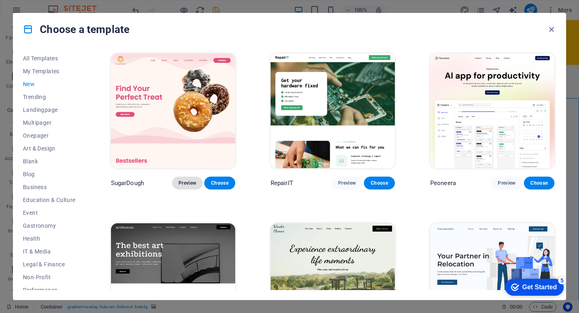
click at [187, 183] on span "Preview" at bounding box center [188, 183] width 18 height 6
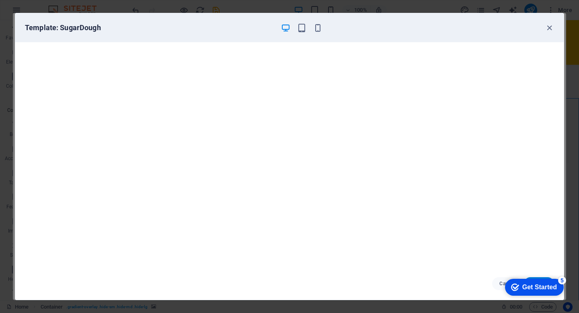
click at [548, 32] on div "Template: SugarDough" at bounding box center [289, 27] width 549 height 29
click at [548, 28] on icon "button" at bounding box center [549, 27] width 9 height 9
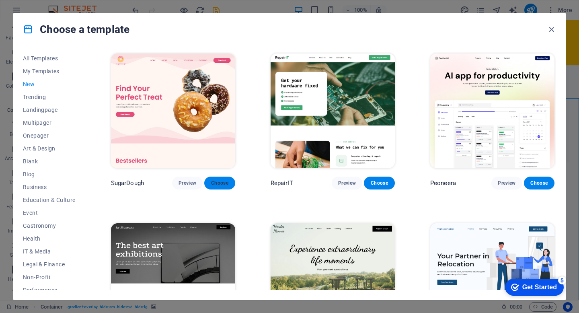
click at [215, 183] on span "Choose" at bounding box center [220, 183] width 18 height 6
